Goal: Task Accomplishment & Management: Manage account settings

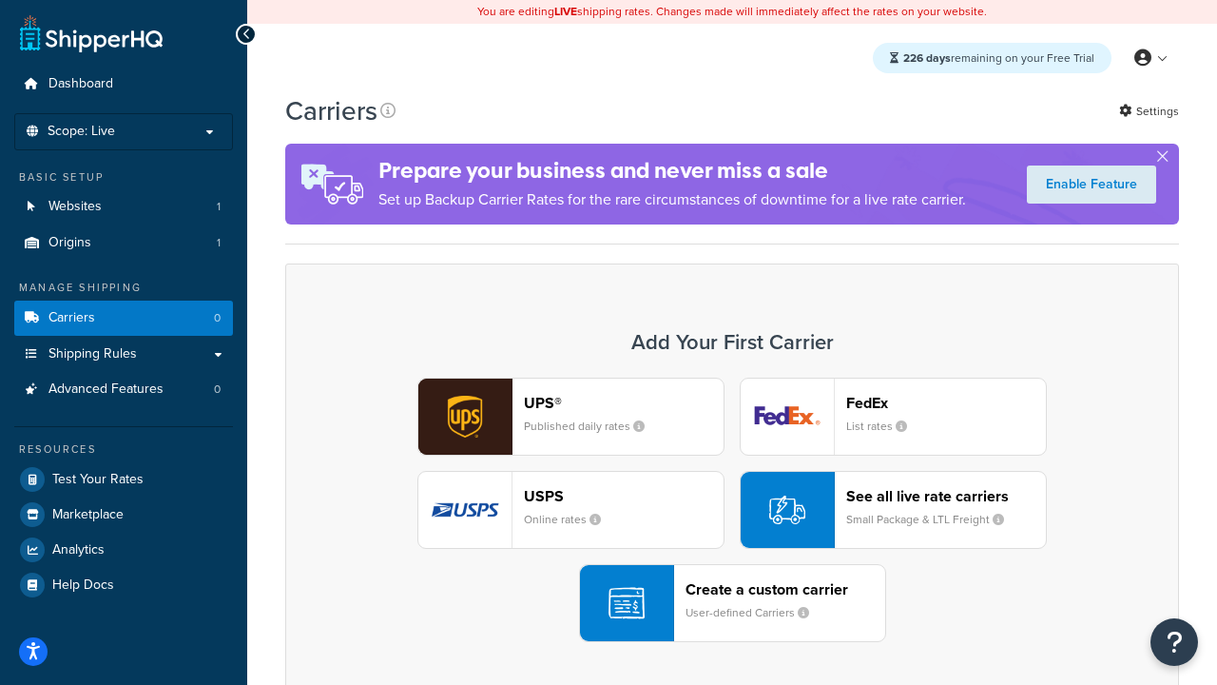
click at [732, 511] on div "UPS® Published daily rates FedEx List rates USPS Online rates See all live rate…" at bounding box center [732, 509] width 854 height 264
click at [946, 403] on header "FedEx" at bounding box center [946, 403] width 200 height 18
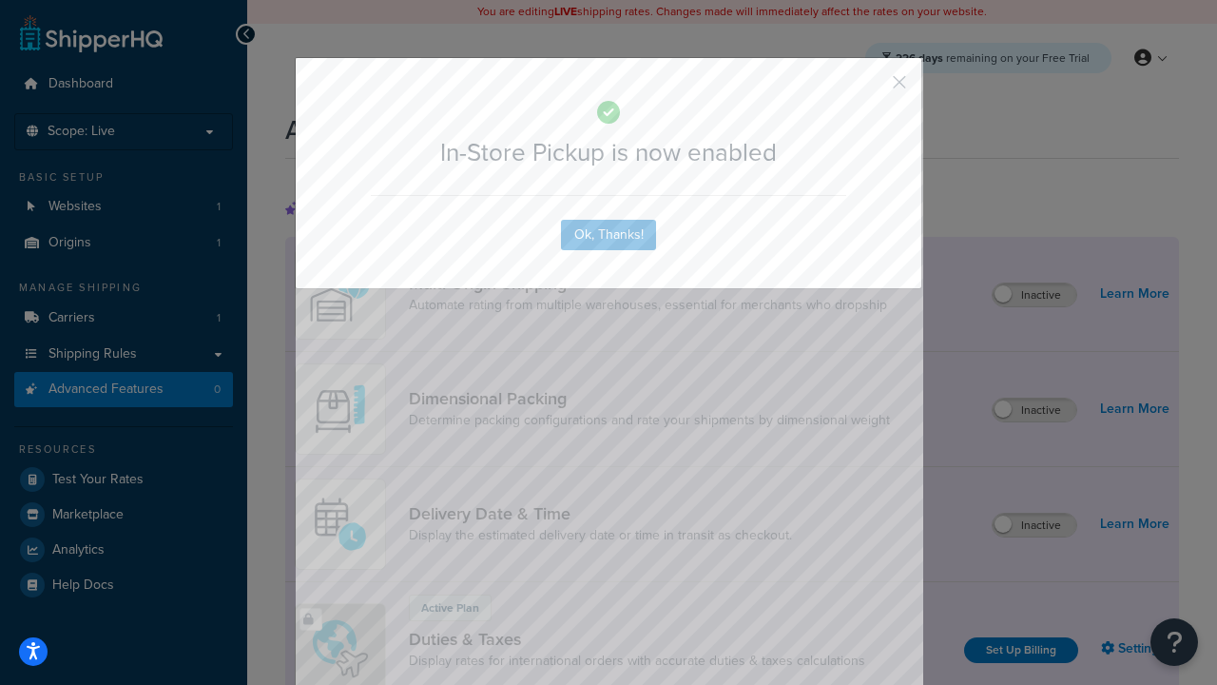
scroll to position [618, 0]
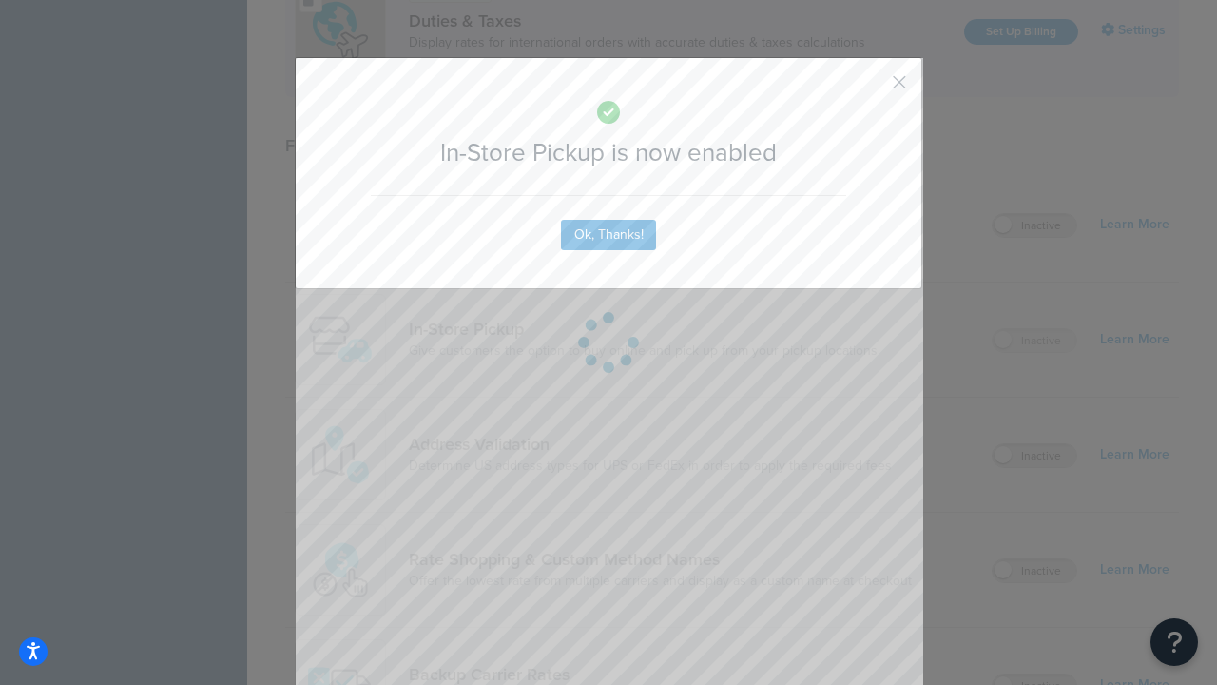
click at [871, 88] on button "button" at bounding box center [871, 89] width 5 height 5
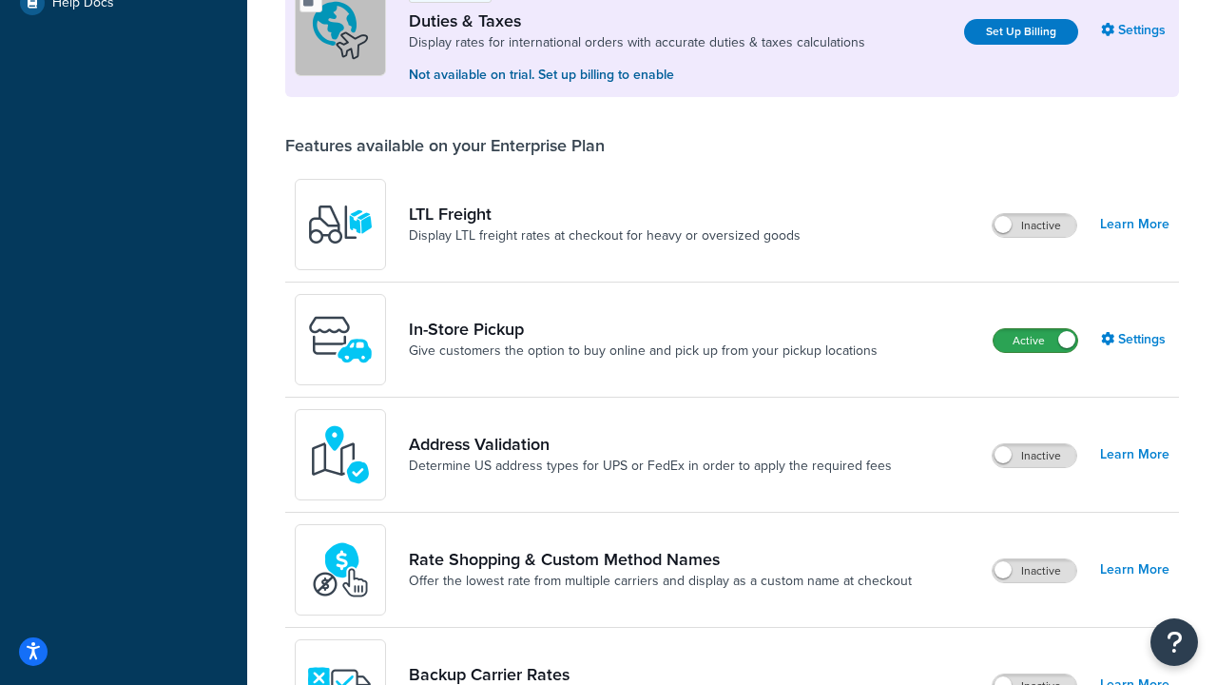
scroll to position [582, 0]
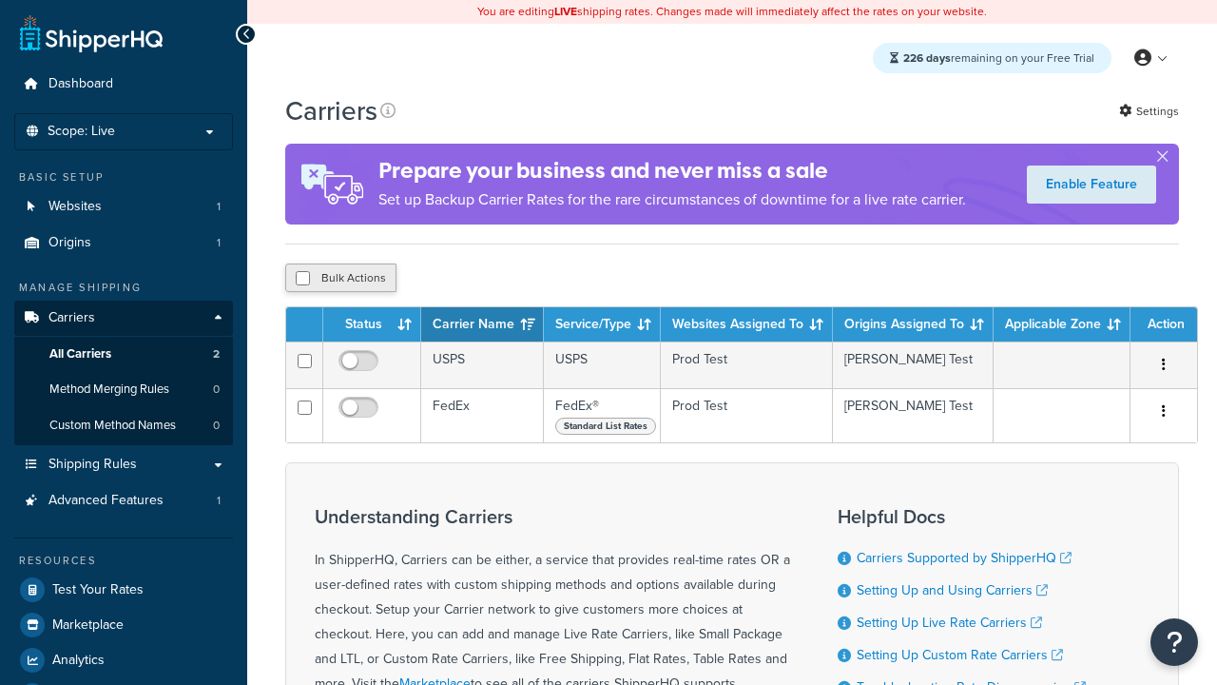
click at [302, 281] on input "checkbox" at bounding box center [303, 278] width 14 height 14
checkbox input "true"
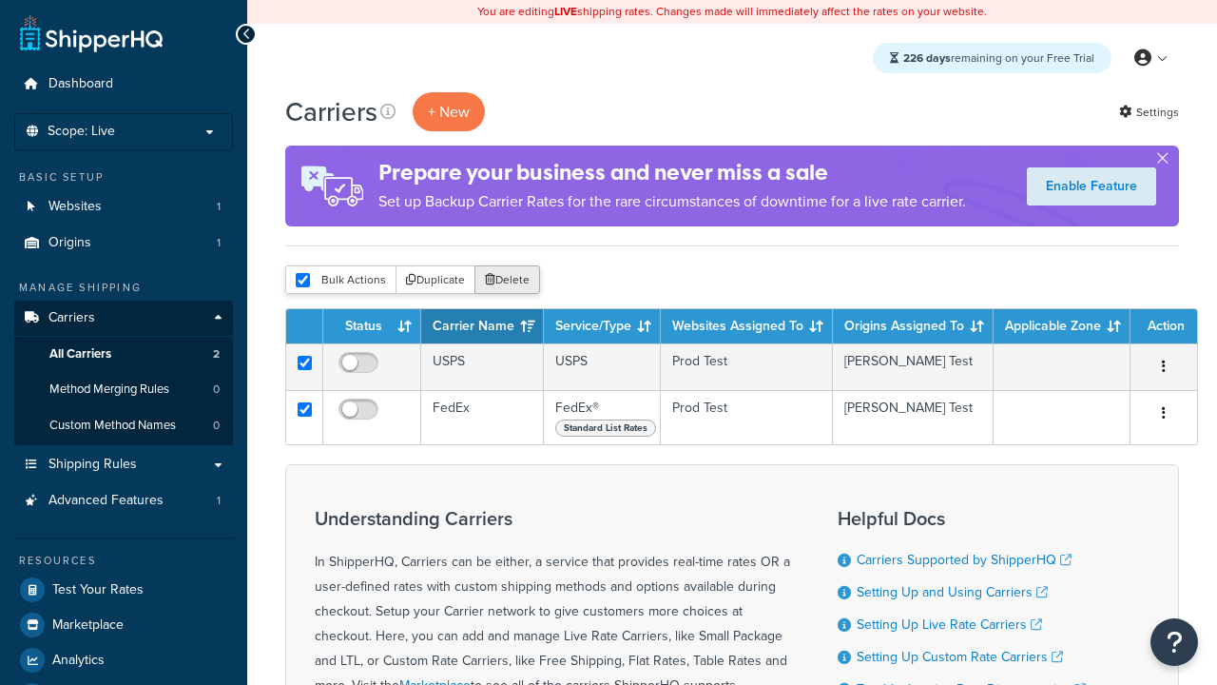
click at [506, 281] on button "Delete" at bounding box center [507, 279] width 66 height 29
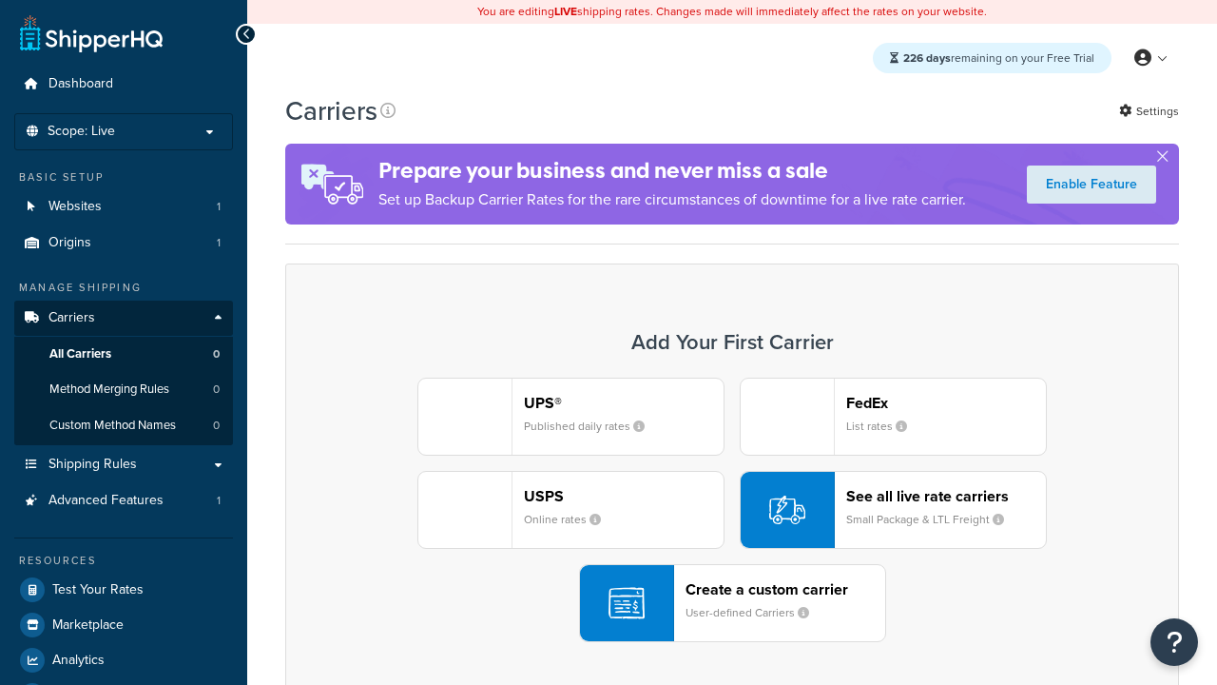
click at [732, 511] on div "UPS® Published daily rates FedEx List rates USPS Online rates See all live rate…" at bounding box center [732, 509] width 854 height 264
click at [732, 604] on div "Create a custom carrier User-defined Carriers" at bounding box center [786, 603] width 200 height 46
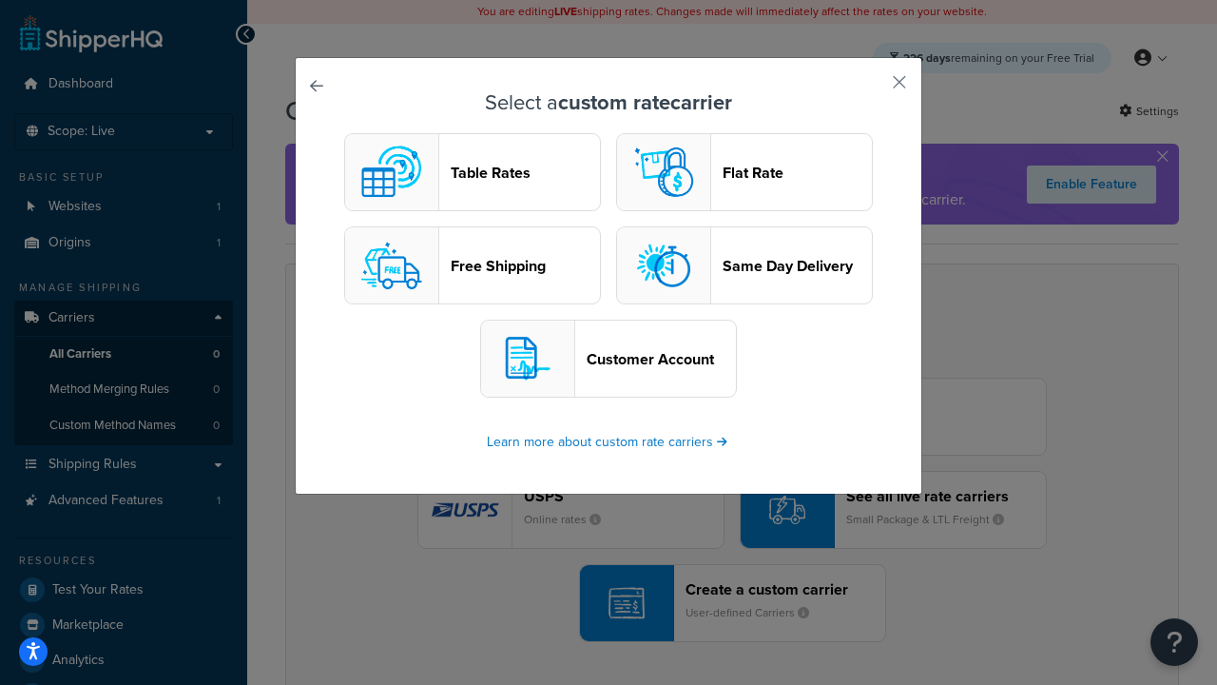
click at [473, 173] on header "Table Rates" at bounding box center [525, 173] width 149 height 18
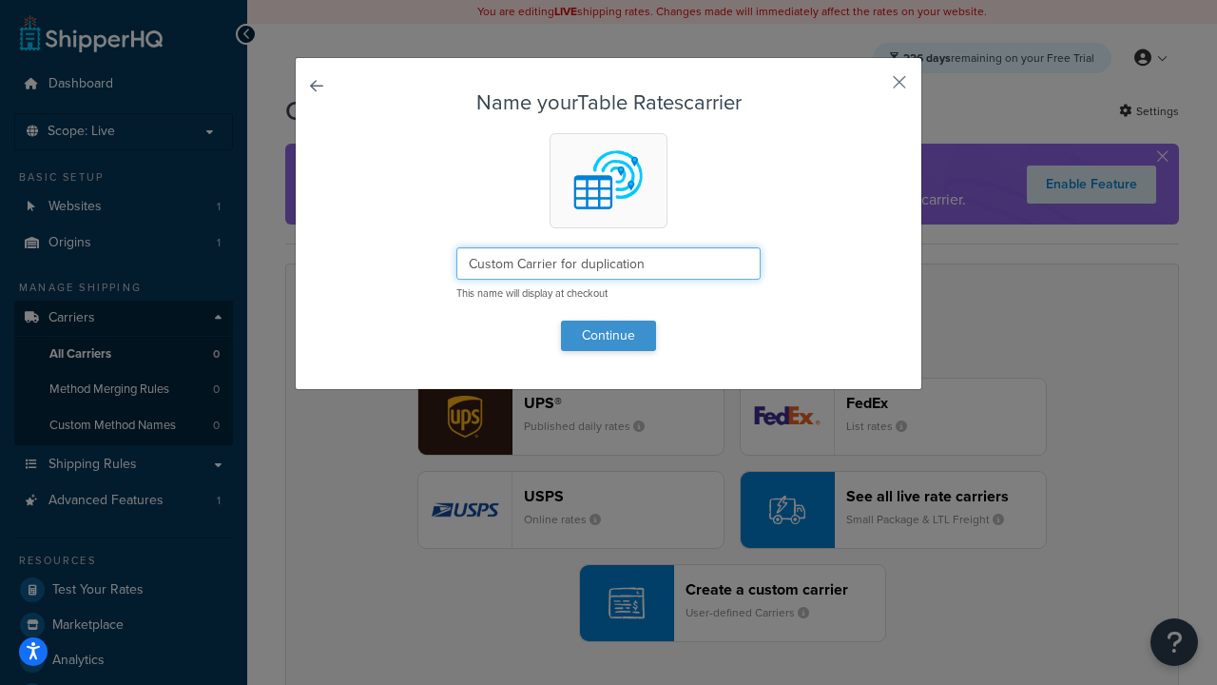
type input "Custom Carrier for duplication"
click at [609, 335] on button "Continue" at bounding box center [608, 335] width 95 height 30
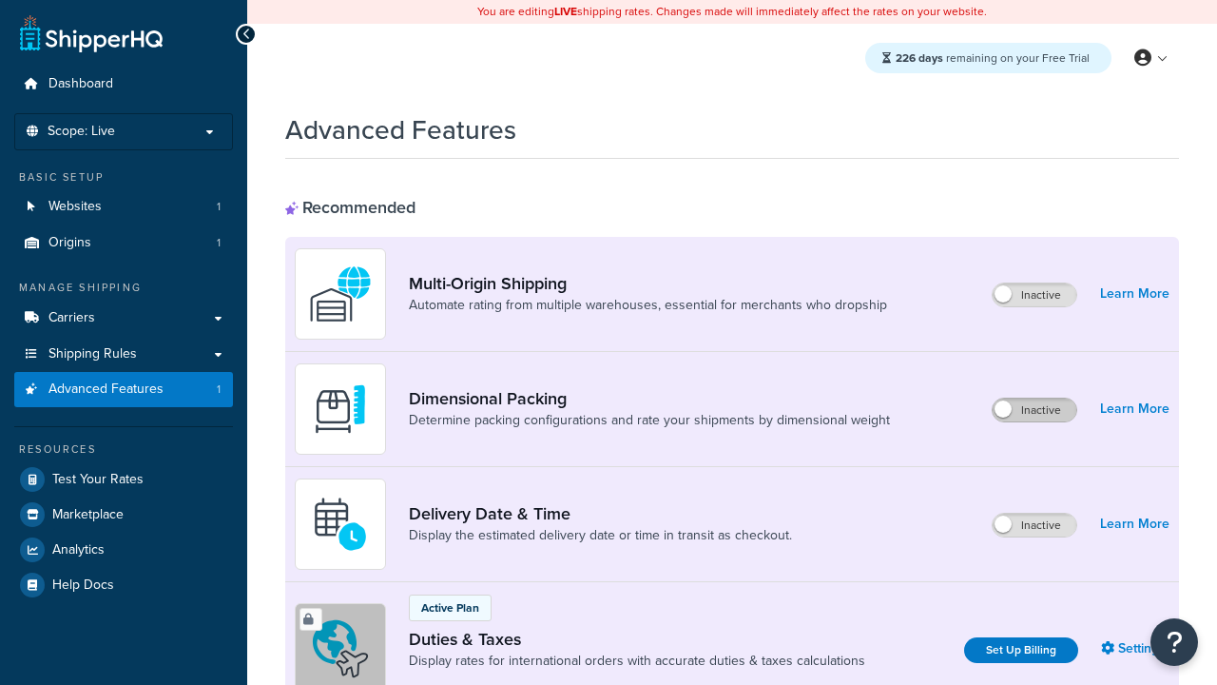
click at [1035, 411] on label "Inactive" at bounding box center [1035, 409] width 84 height 23
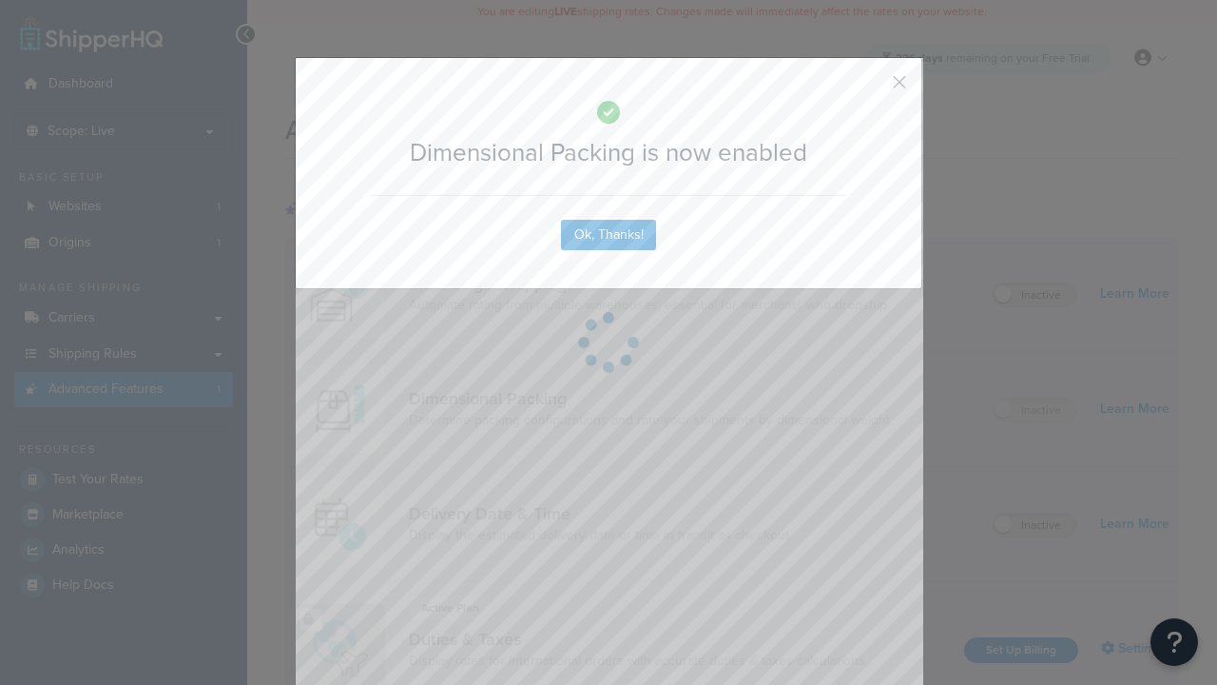
click at [871, 87] on button "button" at bounding box center [871, 89] width 5 height 5
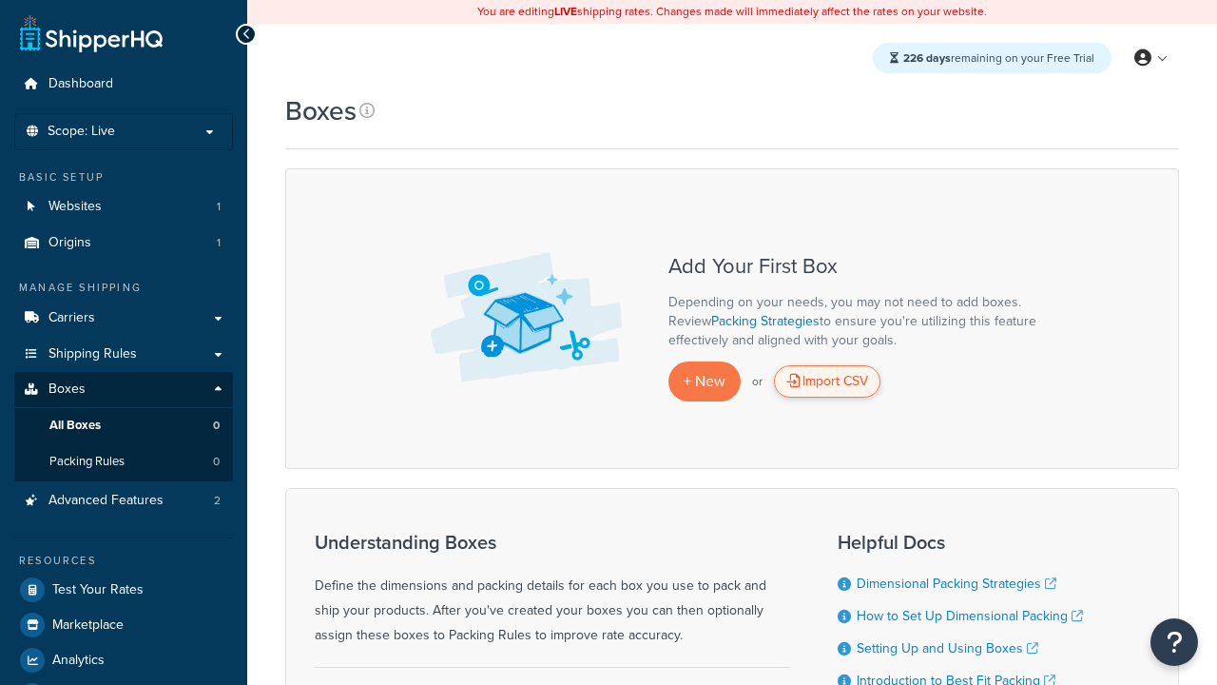
click at [827, 382] on div "Import CSV" at bounding box center [827, 381] width 106 height 32
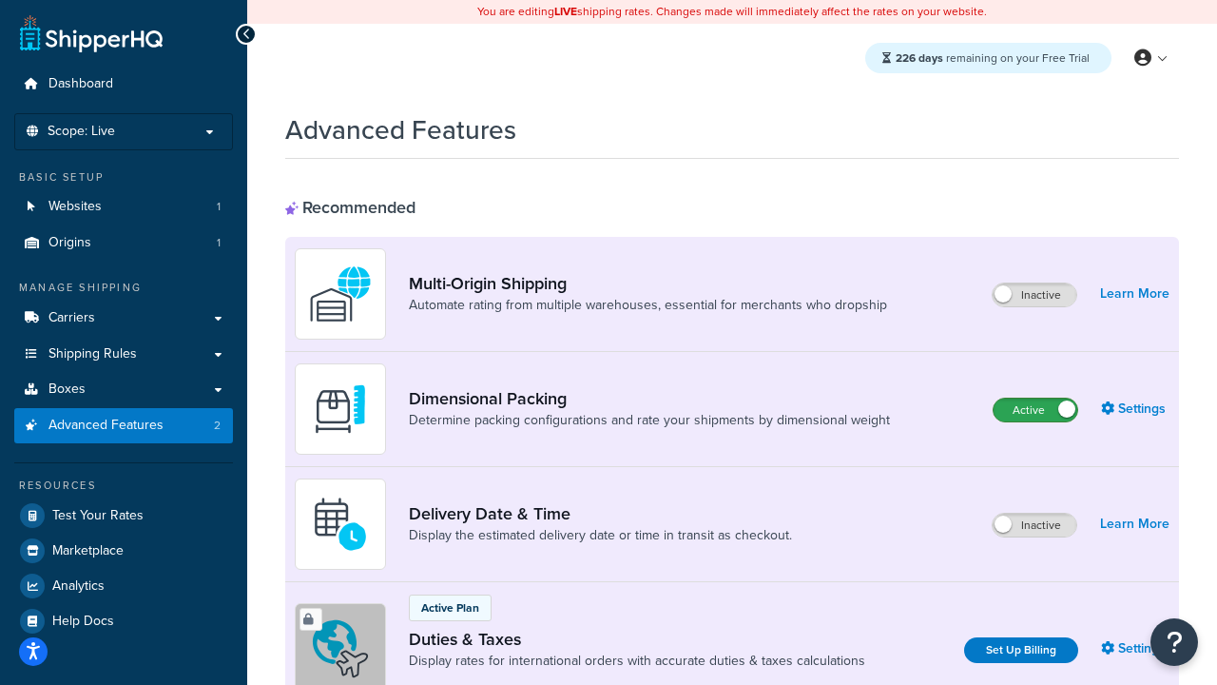
click at [1035, 411] on label "Active" at bounding box center [1036, 409] width 84 height 23
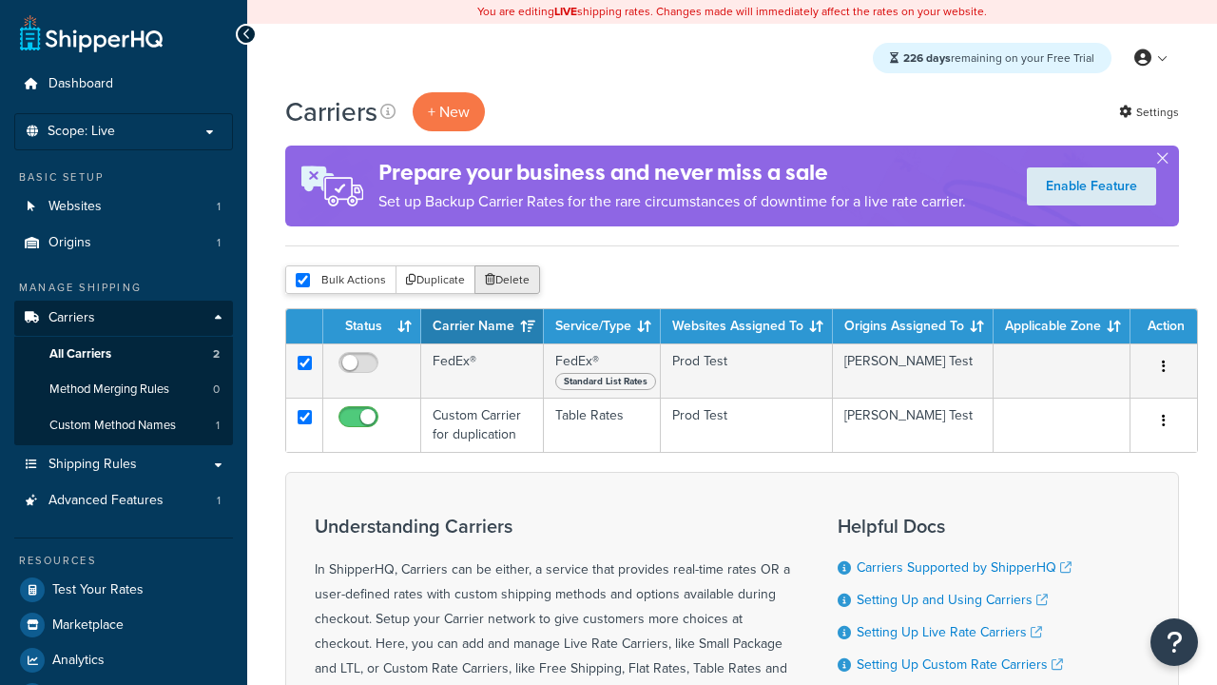
click at [506, 281] on button "Delete" at bounding box center [507, 279] width 66 height 29
